Goal: Information Seeking & Learning: Learn about a topic

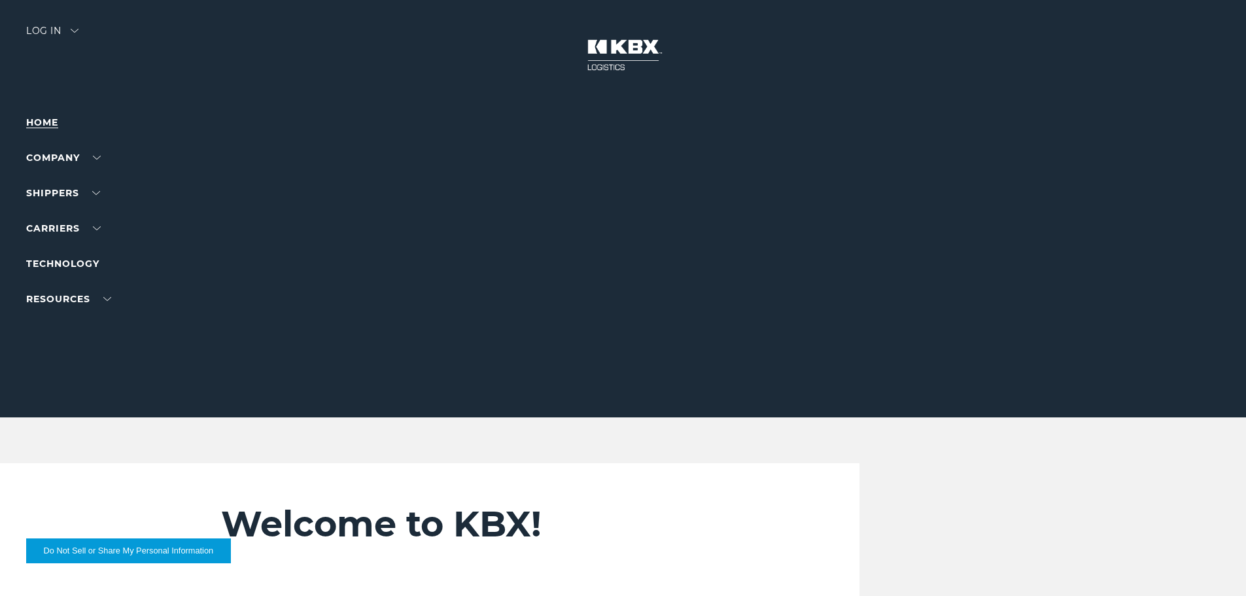
click at [48, 118] on link "Home" at bounding box center [42, 122] width 32 height 12
click at [869, 520] on div "Welcome to KBX! Find quick access to what you're looking for here. I am a shipp…" at bounding box center [623, 561] width 824 height 196
click at [59, 181] on link "About Us" at bounding box center [50, 182] width 48 height 10
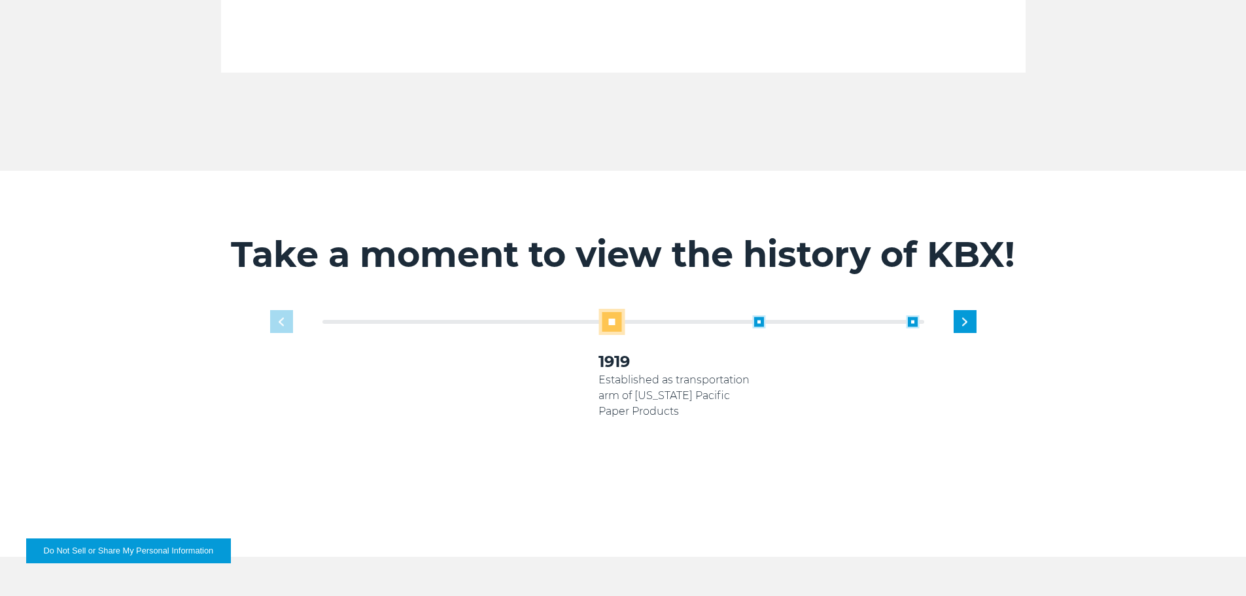
scroll to position [720, 0]
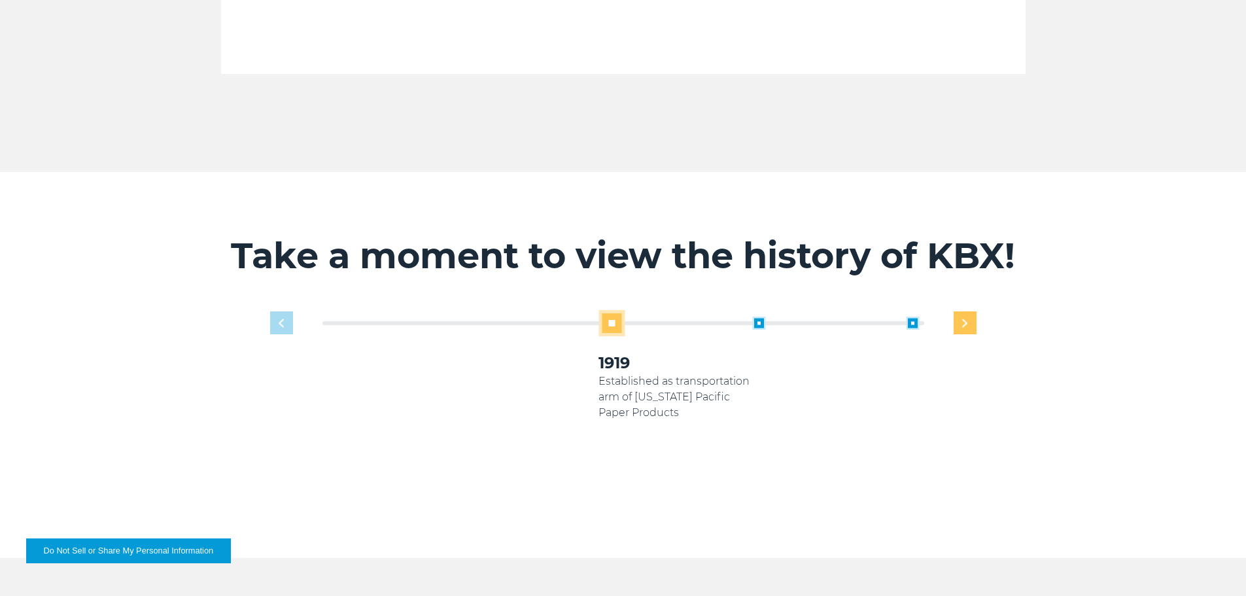
click at [968, 311] on div "Next slide" at bounding box center [965, 322] width 23 height 23
click at [964, 319] on img "Next slide" at bounding box center [964, 323] width 5 height 9
click at [284, 311] on div "Previous slide" at bounding box center [281, 322] width 23 height 23
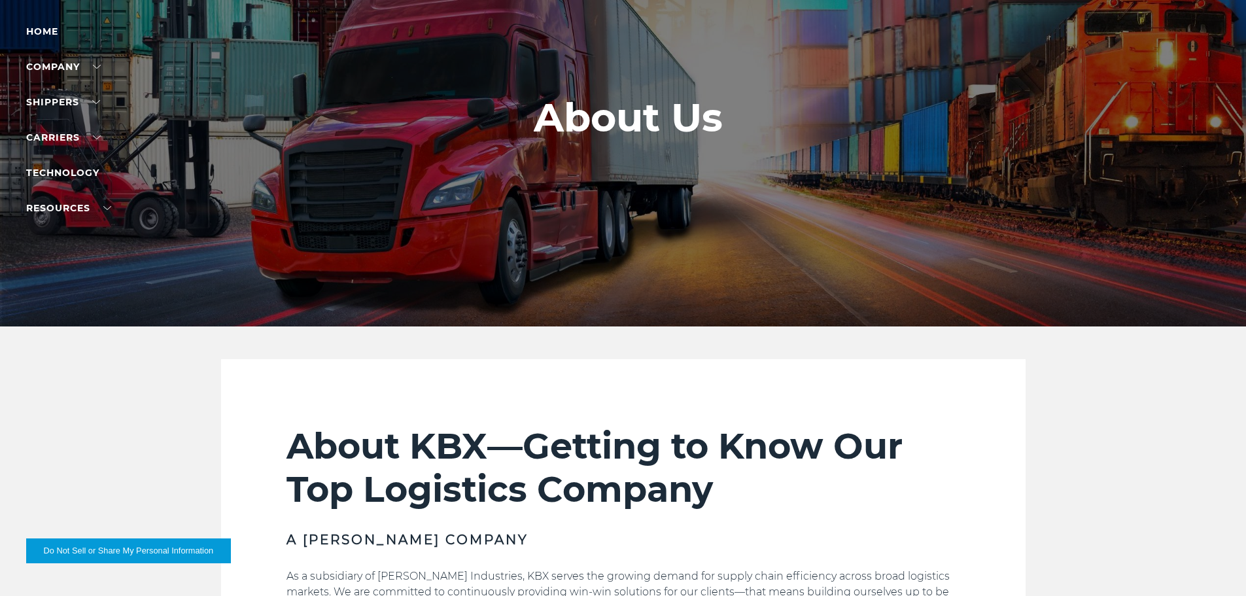
scroll to position [0, 0]
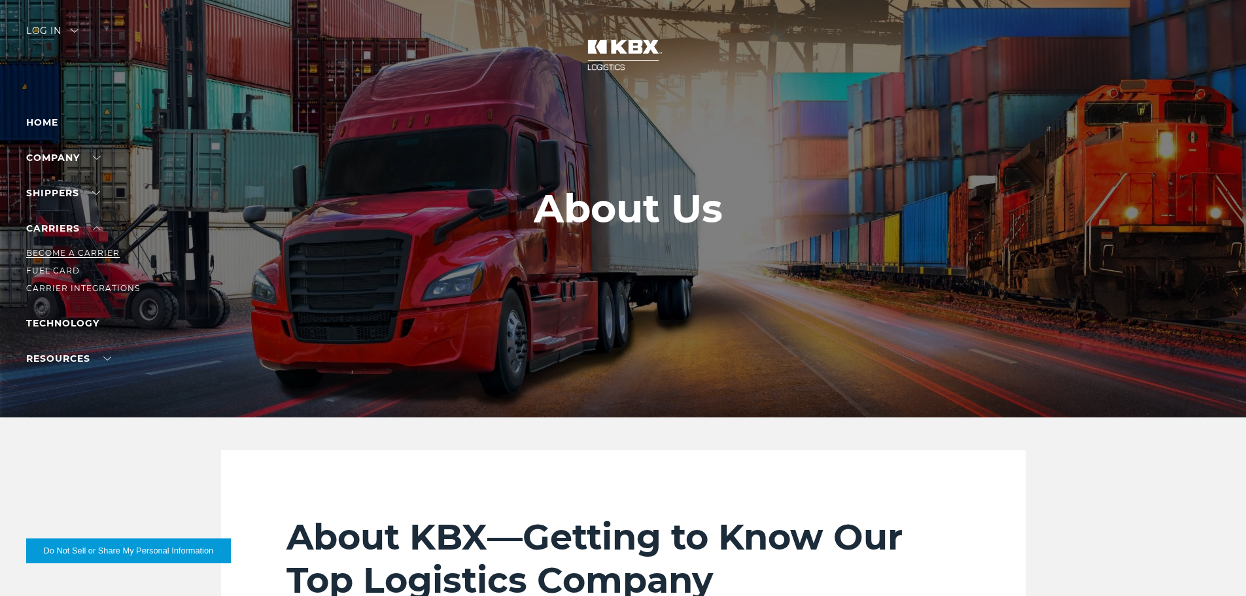
click at [91, 250] on link "Become a Carrier" at bounding box center [73, 253] width 94 height 10
